Goal: Information Seeking & Learning: Learn about a topic

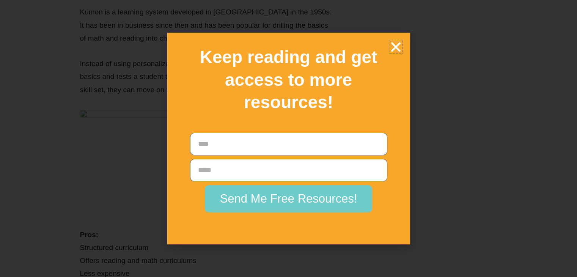
scroll to position [2041, 0]
click at [393, 45] on icon "Close" at bounding box center [395, 46] width 13 height 13
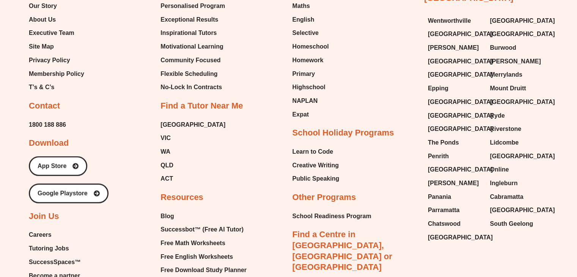
scroll to position [4672, 0]
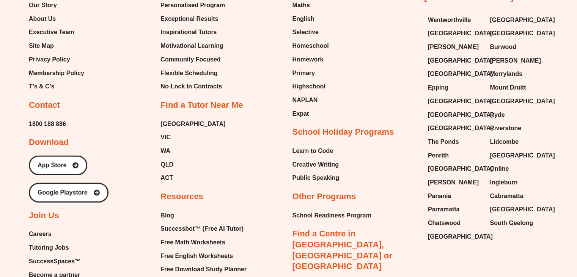
click at [47, 269] on span "Become a partner" at bounding box center [54, 274] width 51 height 11
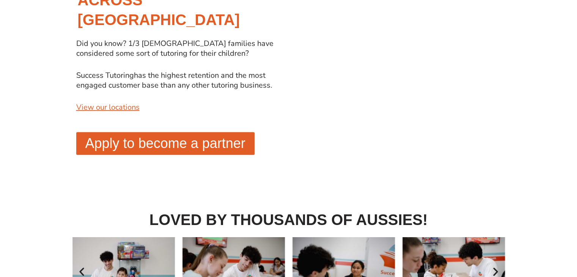
scroll to position [659, 0]
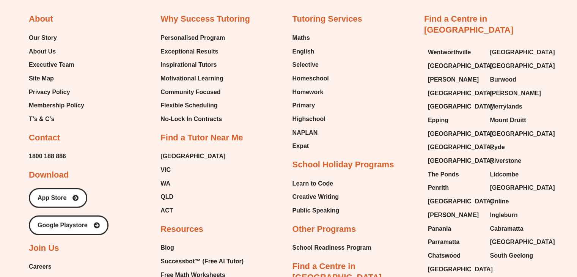
scroll to position [4672, 0]
